Goal: Information Seeking & Learning: Learn about a topic

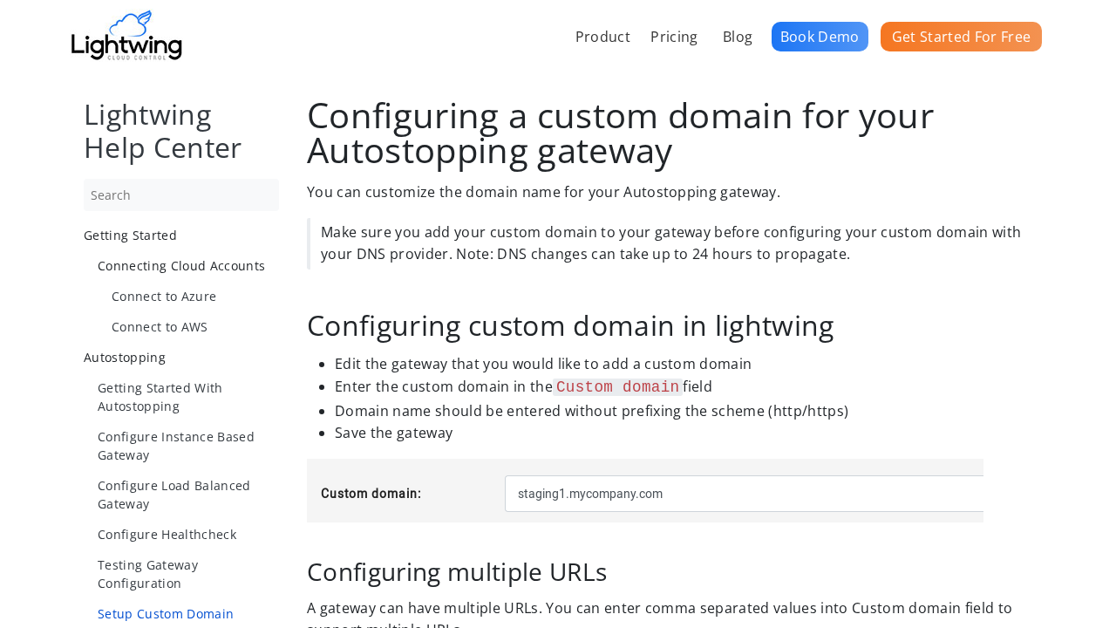
scroll to position [1227, 0]
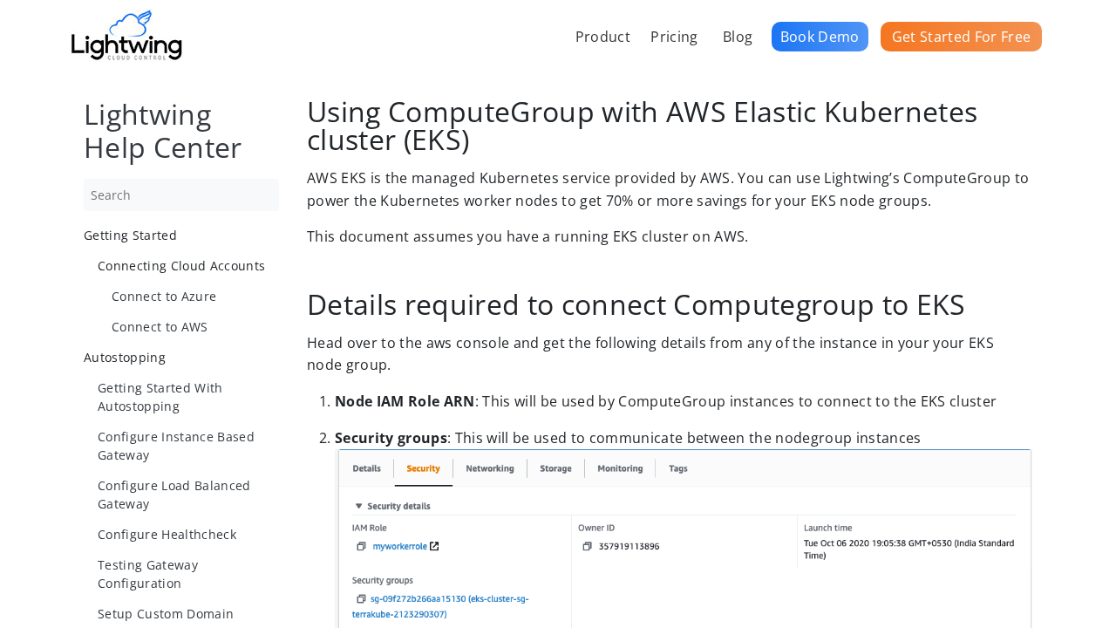
scroll to position [2560, 0]
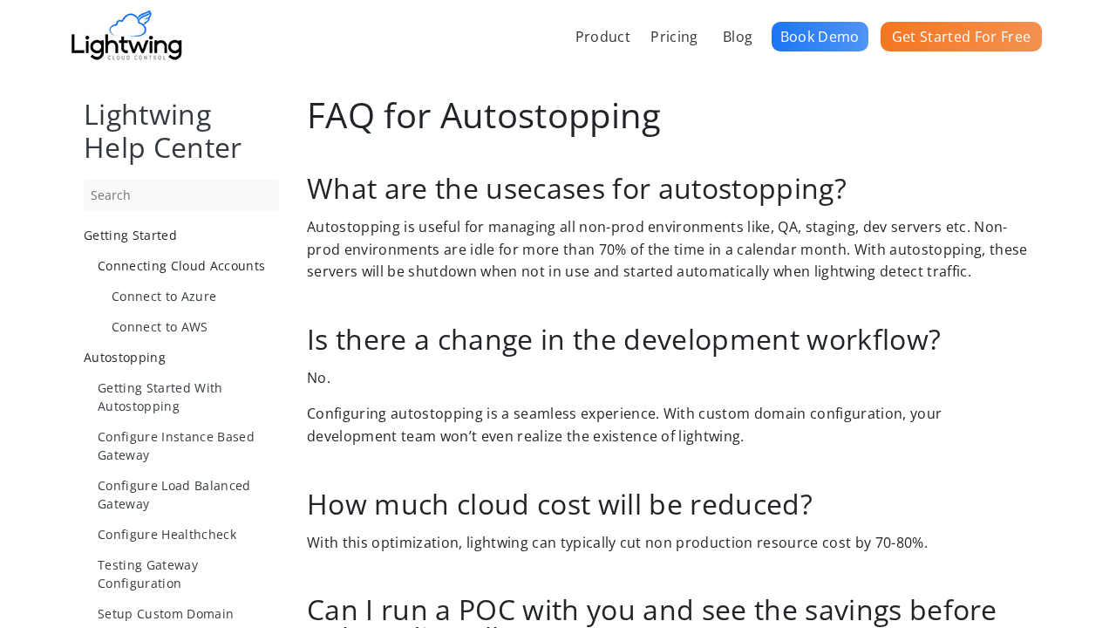
scroll to position [1227, 0]
